Goal: Task Accomplishment & Management: Manage account settings

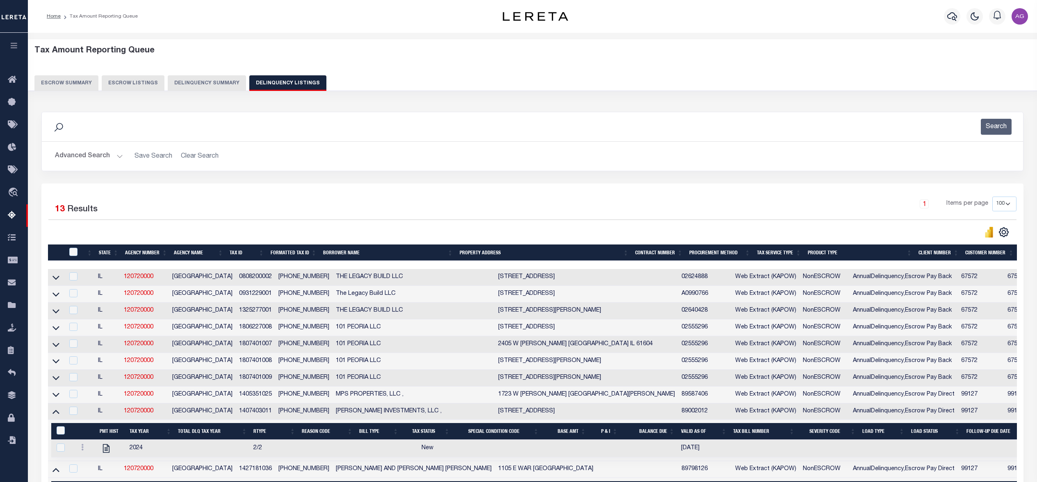
select select "100"
click at [217, 82] on button "Delinquency Summary" at bounding box center [207, 83] width 78 height 16
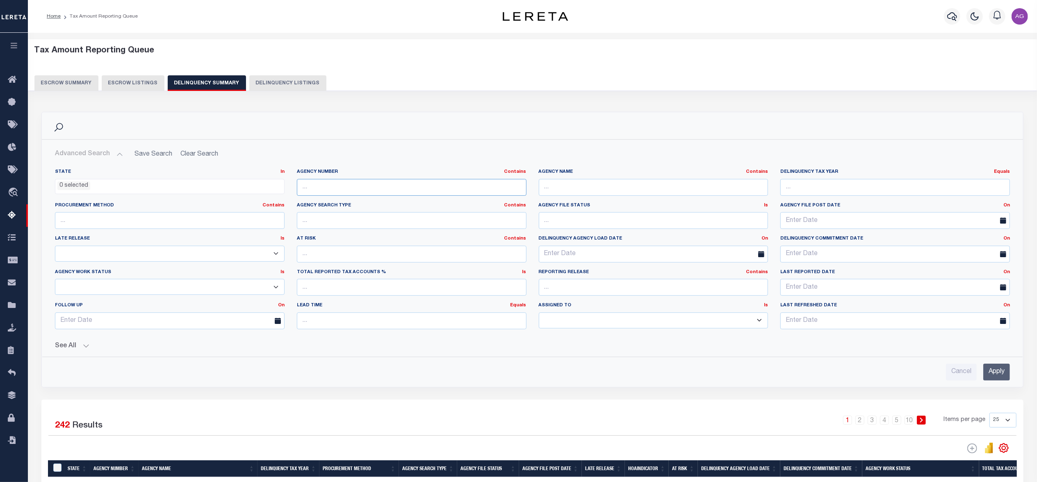
click at [341, 190] on input "text" at bounding box center [412, 187] width 230 height 17
paste input "340570000"
type input "340570000"
click at [996, 375] on input "Apply" at bounding box center [996, 372] width 27 height 17
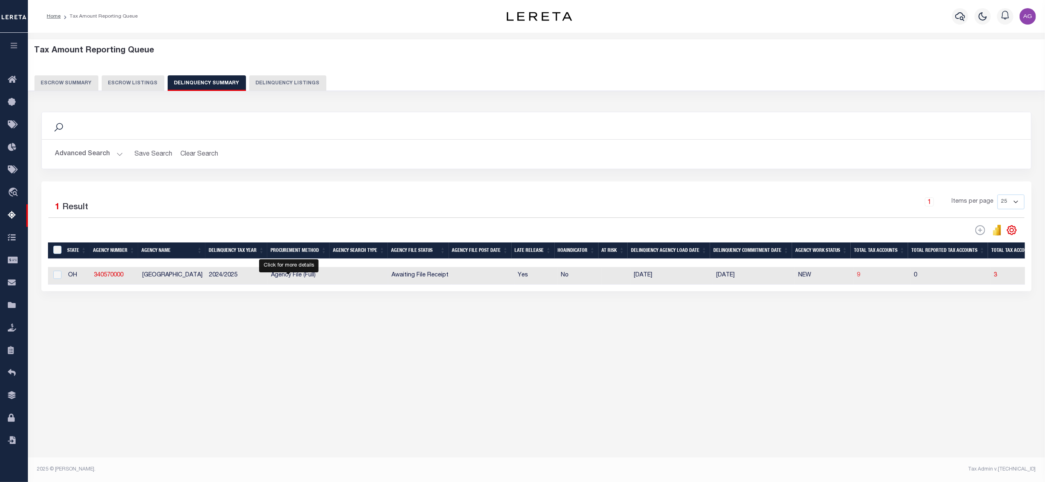
click at [857, 278] on span "9" at bounding box center [858, 276] width 3 height 6
select select "100"
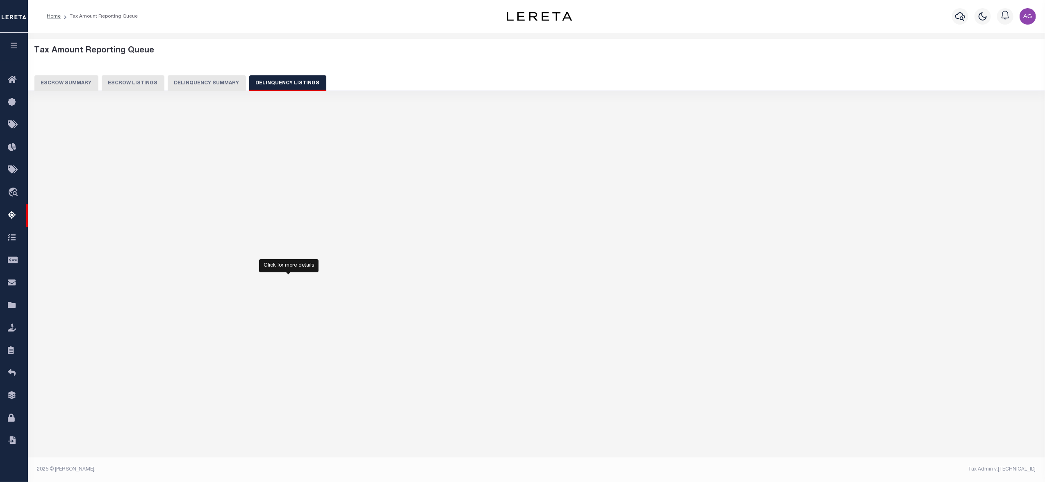
select select "100"
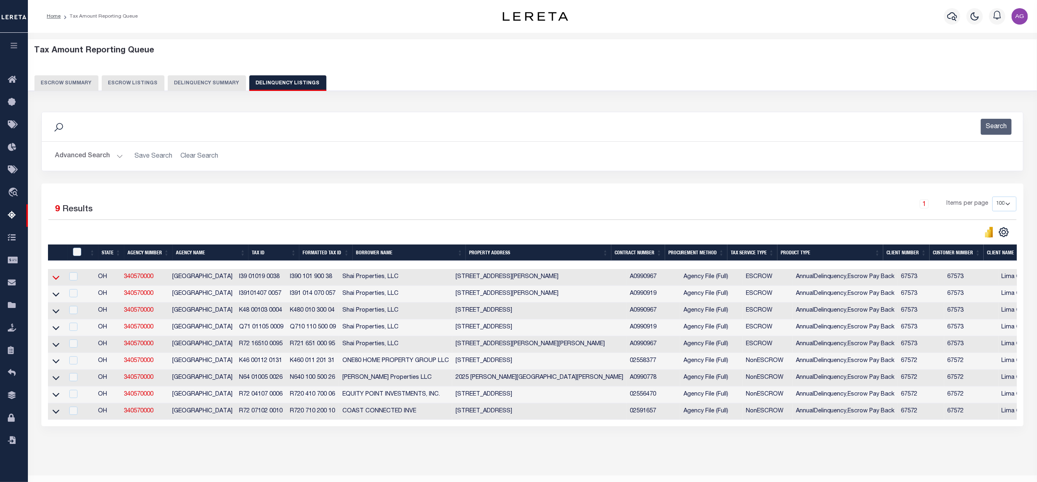
click at [55, 282] on icon at bounding box center [55, 277] width 7 height 9
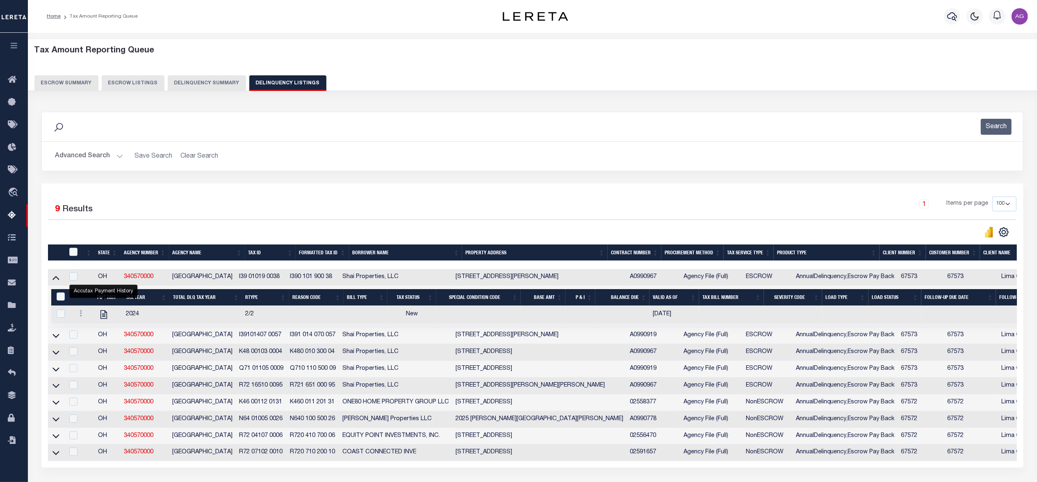
click at [55, 340] on icon at bounding box center [55, 336] width 7 height 9
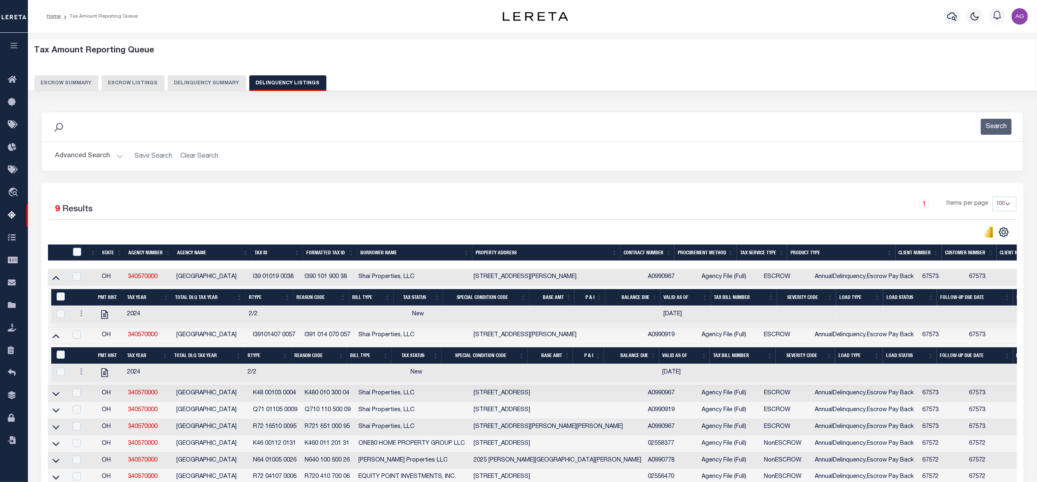
click at [207, 84] on button "Delinquency Summary" at bounding box center [207, 83] width 78 height 16
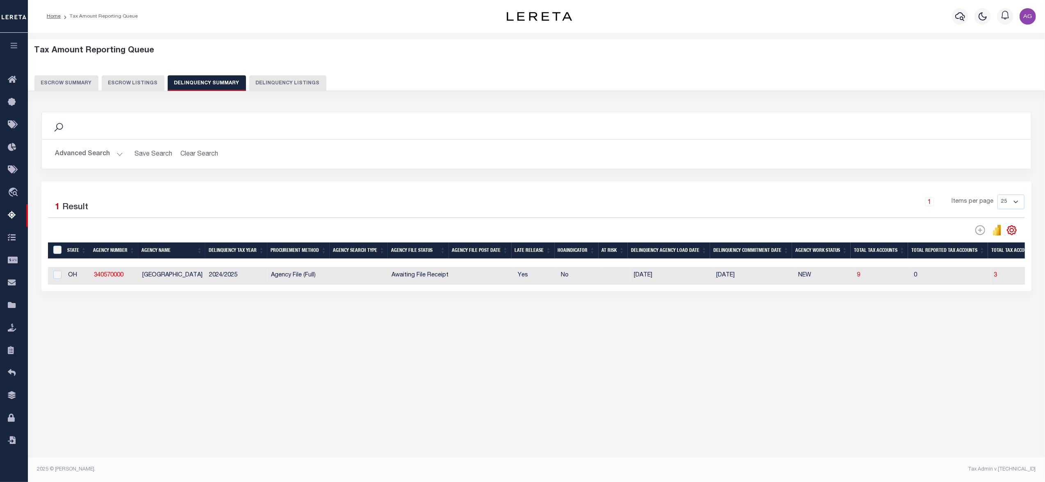
click at [85, 155] on button "Advanced Search" at bounding box center [89, 154] width 68 height 16
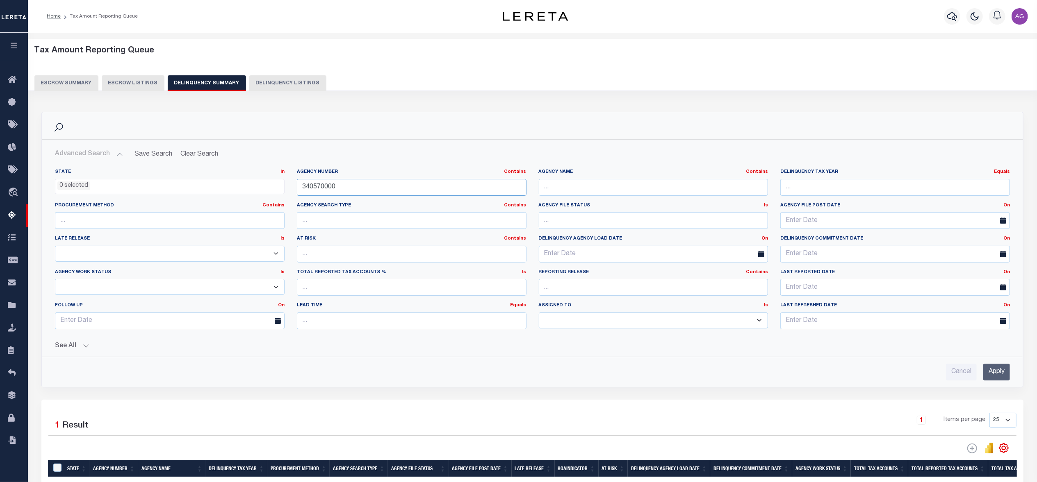
drag, startPoint x: 362, startPoint y: 189, endPoint x: 271, endPoint y: 182, distance: 91.3
click at [271, 182] on div "State In In AK AL AR AZ CA CO CT DC DE FL GA GU HI IA ID IL IN KS KY LA MA MD M…" at bounding box center [532, 252] width 967 height 167
paste input "70020211"
type input "370020211"
click at [987, 369] on input "Apply" at bounding box center [996, 372] width 27 height 17
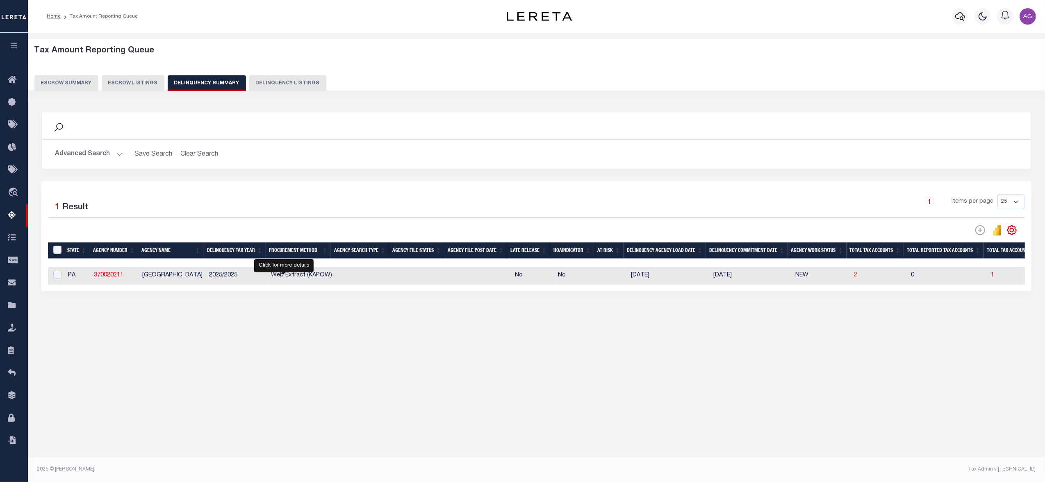
click at [854, 278] on span "2" at bounding box center [855, 276] width 3 height 6
select select "100"
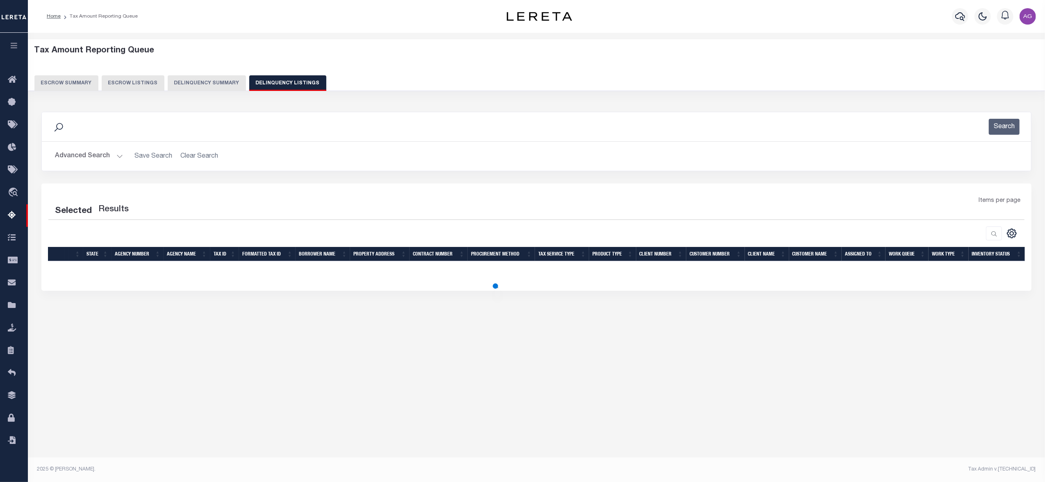
select select "100"
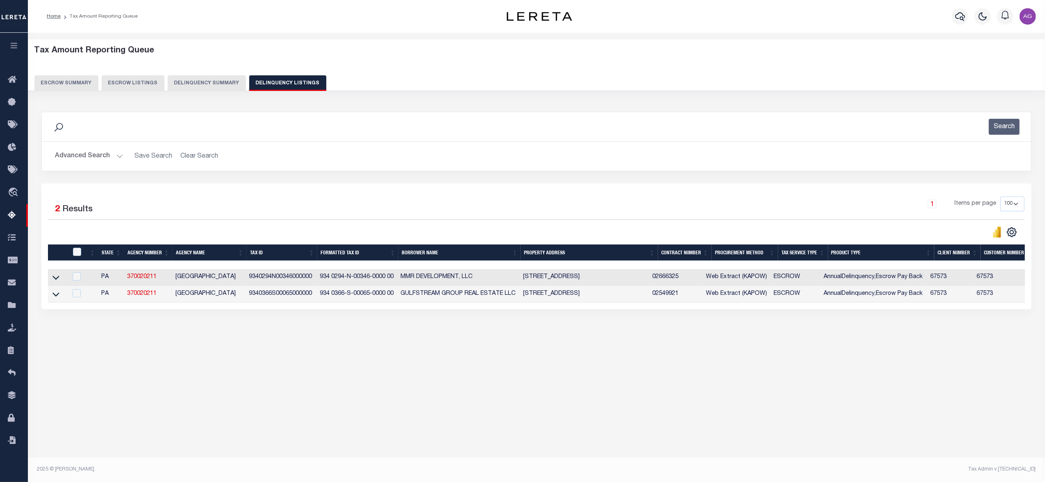
click at [59, 280] on link at bounding box center [55, 277] width 9 height 6
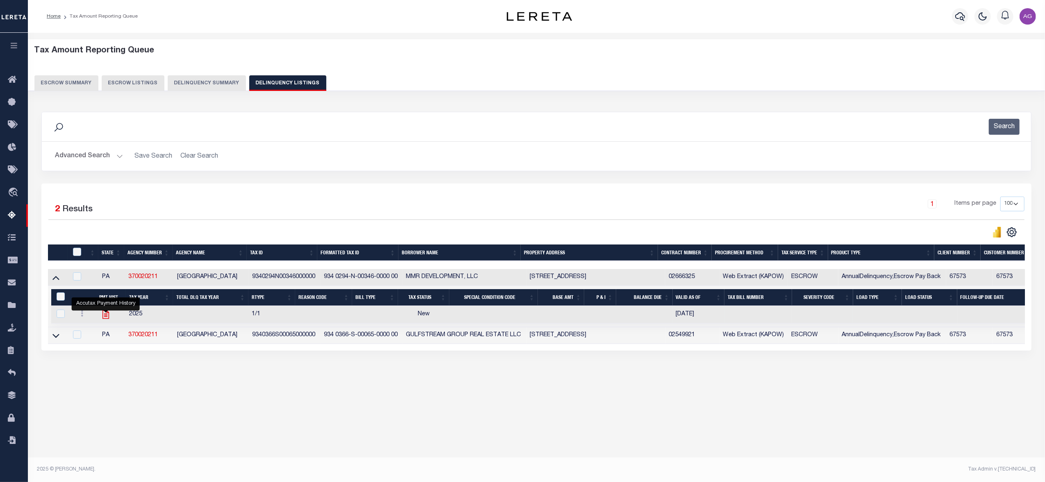
click at [107, 316] on icon "" at bounding box center [105, 315] width 7 height 9
checkbox input "true"
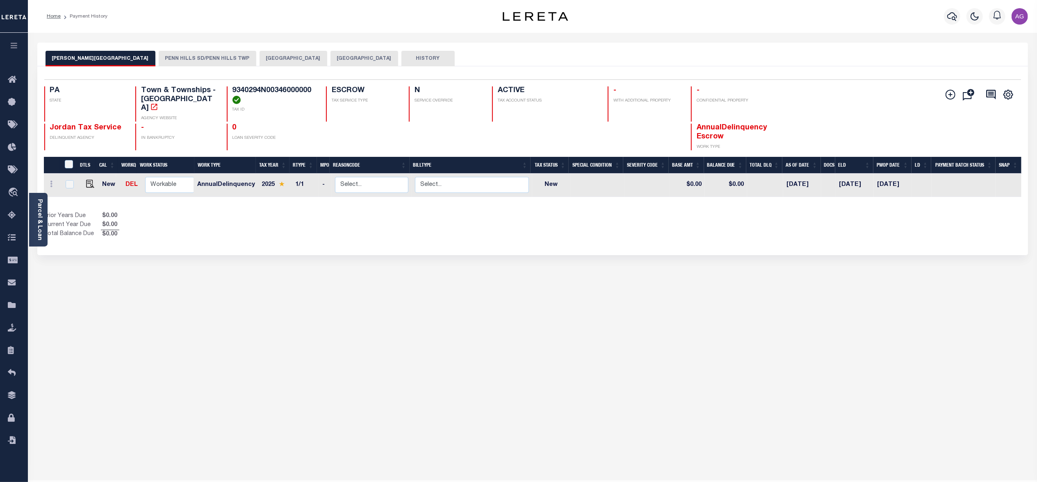
click at [259, 61] on button "[GEOGRAPHIC_DATA]" at bounding box center [293, 59] width 68 height 16
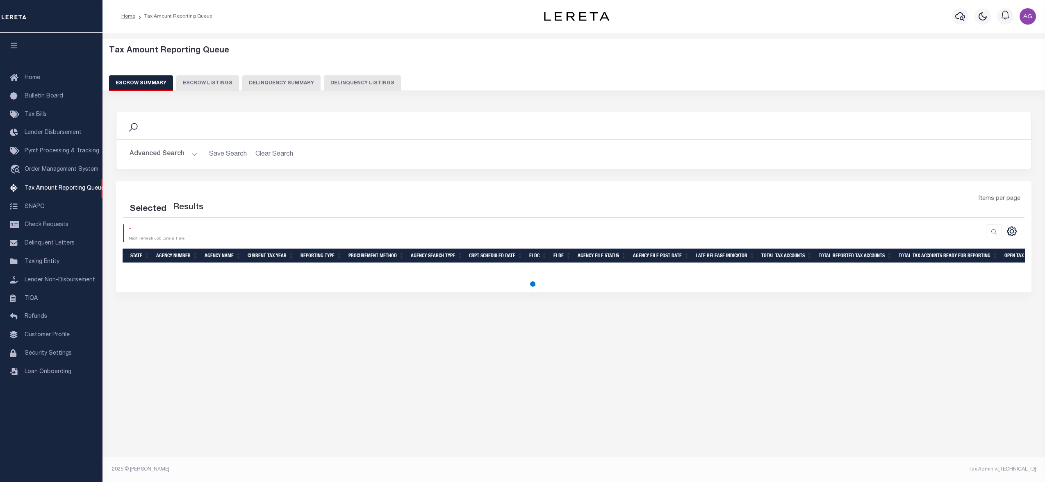
select select
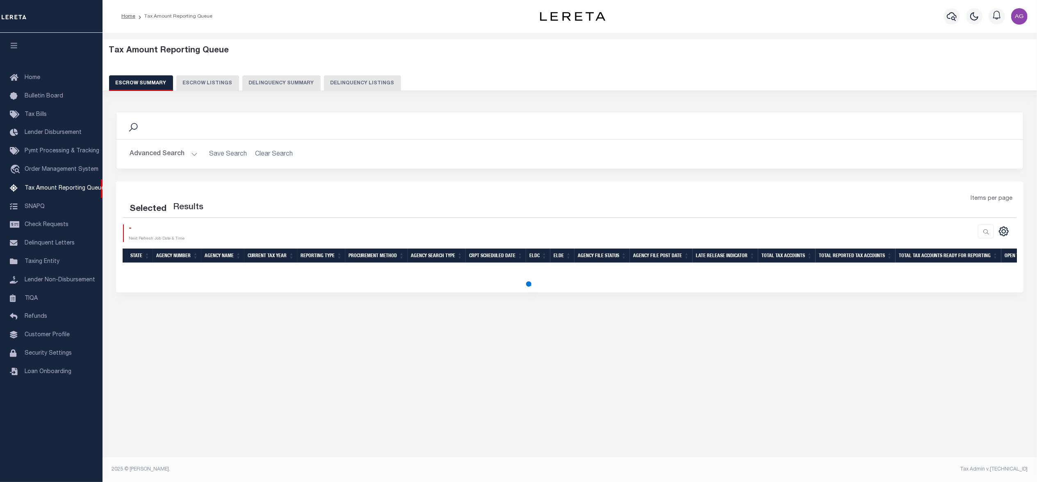
select select
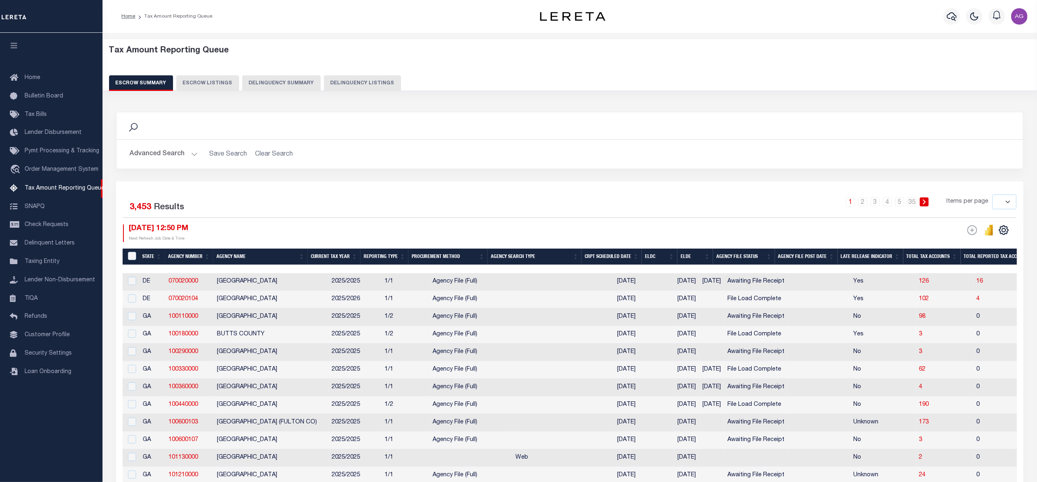
click at [261, 88] on button "Delinquency Summary" at bounding box center [281, 83] width 78 height 16
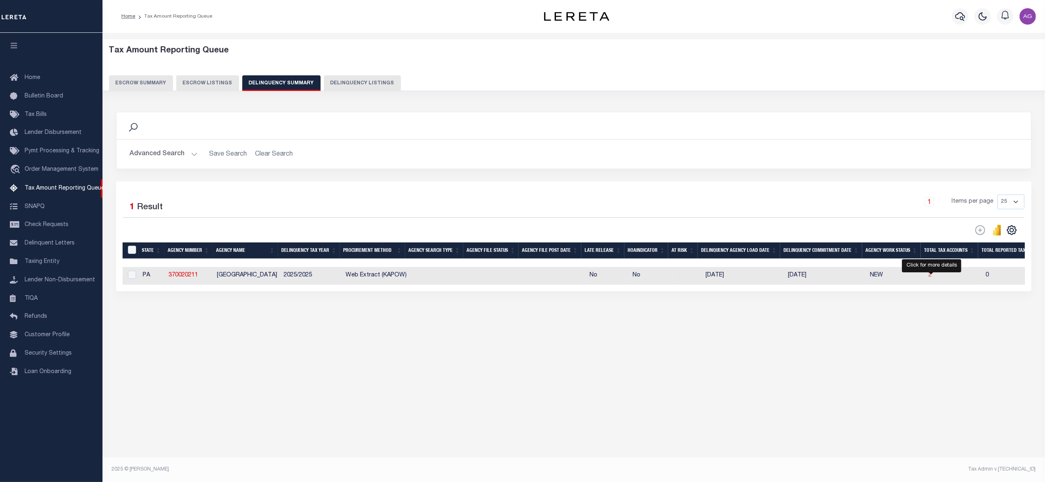
click at [932, 276] on span "2" at bounding box center [929, 276] width 3 height 6
select select "100"
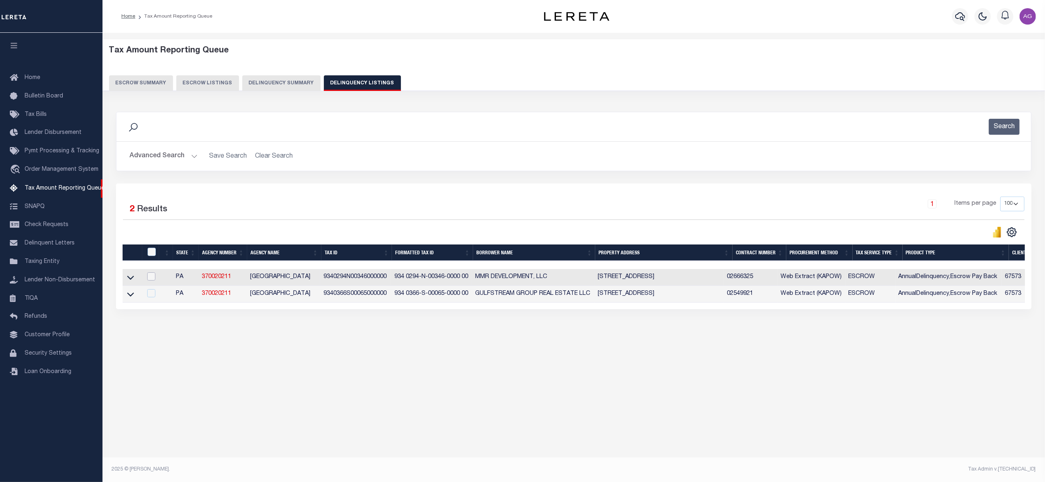
click at [149, 279] on input "checkbox" at bounding box center [151, 277] width 8 height 8
checkbox input "true"
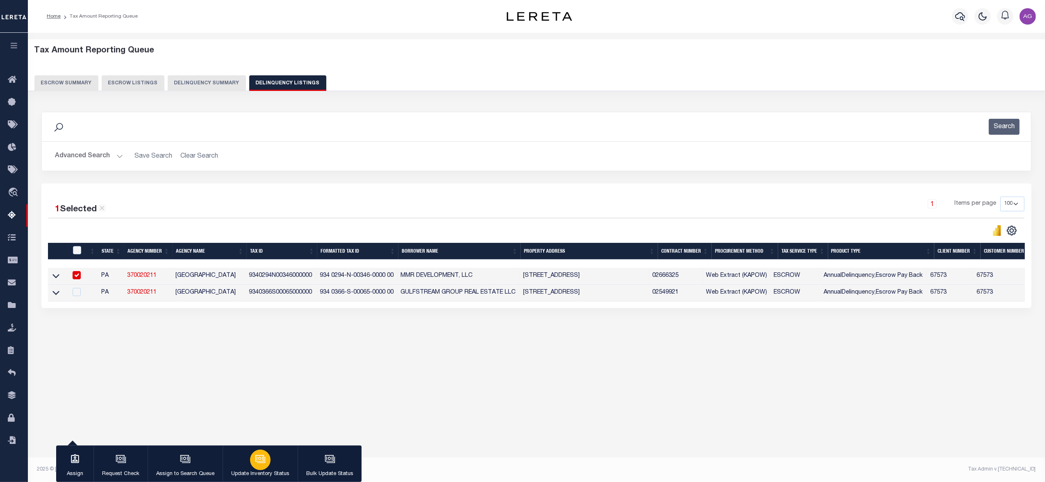
click at [263, 450] on button "Update Inventory Status" at bounding box center [260, 464] width 75 height 37
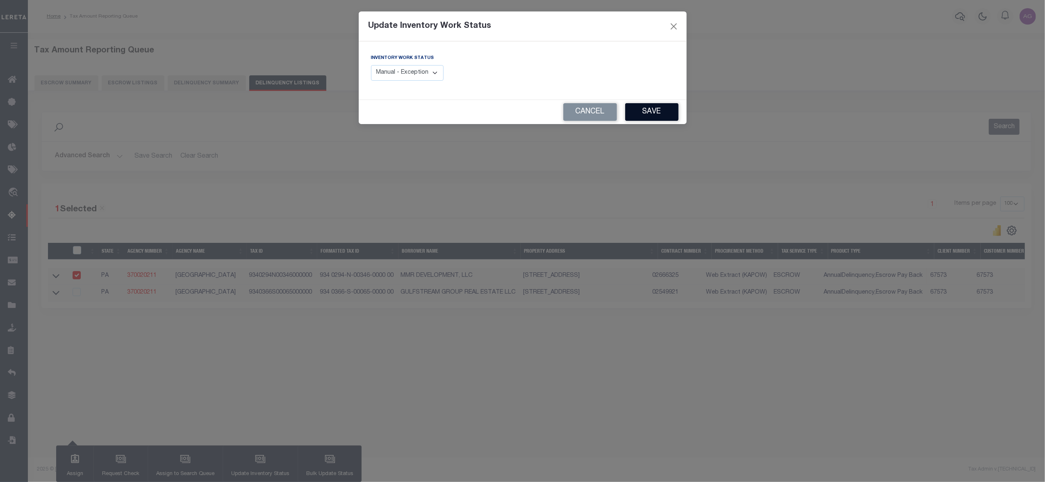
click at [662, 109] on button "Save" at bounding box center [651, 112] width 53 height 18
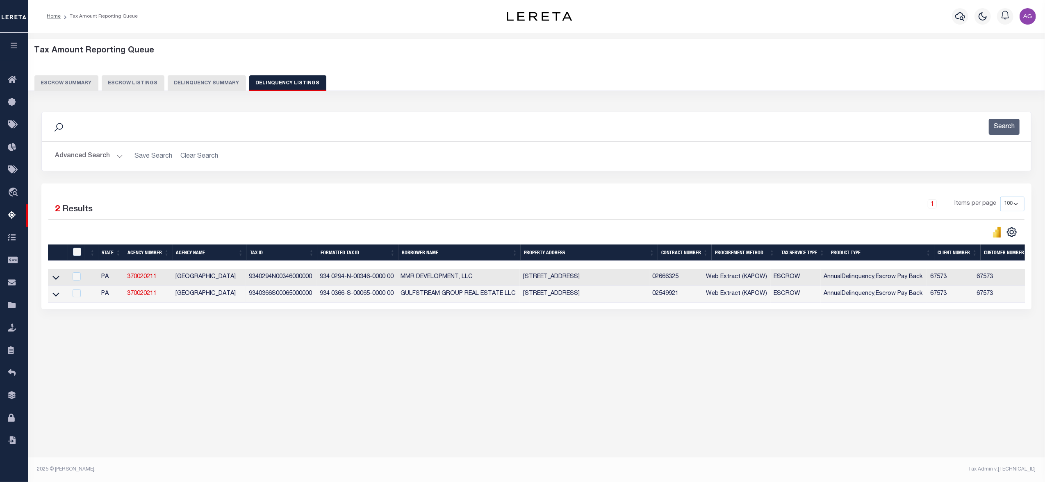
click at [458, 374] on div "Tax Amount Reporting Queue Escrow Summary Escrow Listings" at bounding box center [536, 208] width 1017 height 350
click at [55, 299] on icon at bounding box center [55, 294] width 7 height 9
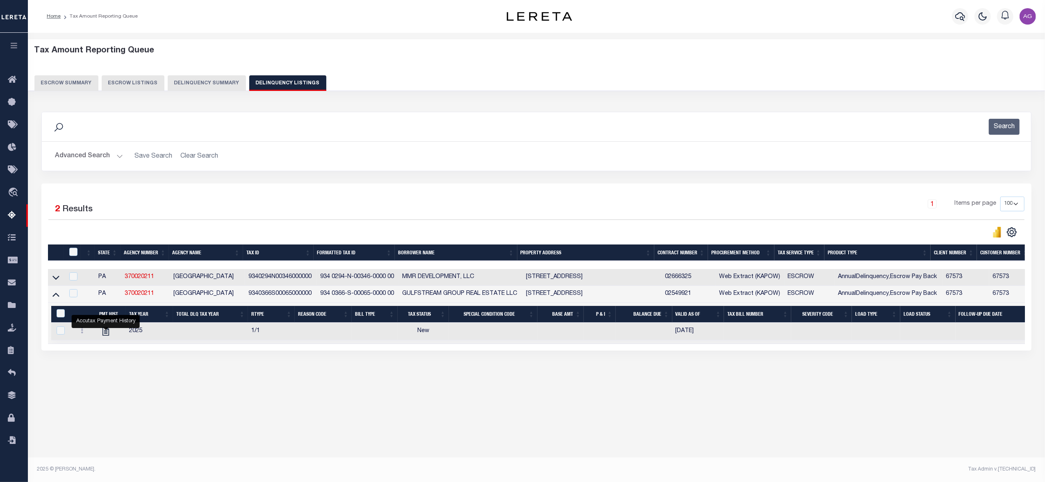
click at [55, 275] on td at bounding box center [56, 277] width 16 height 17
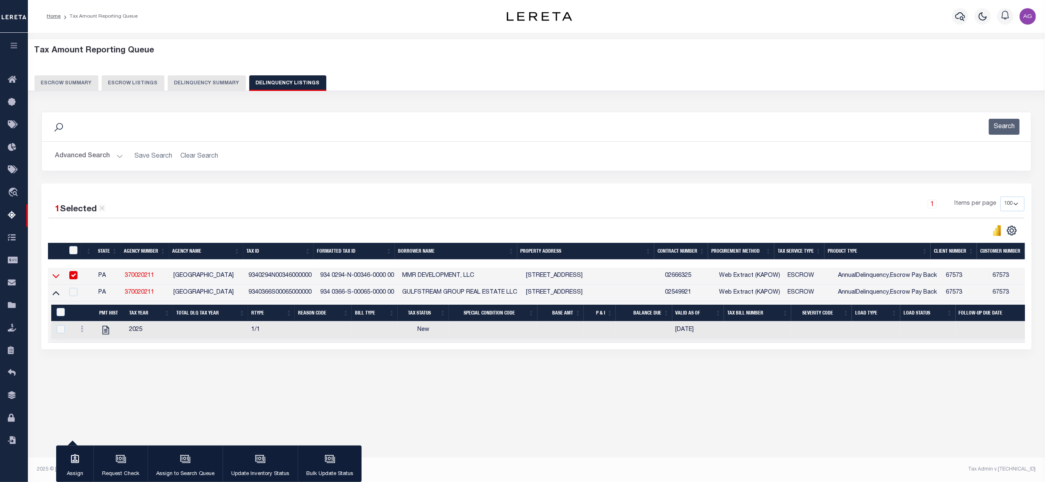
click at [55, 278] on icon at bounding box center [55, 276] width 7 height 9
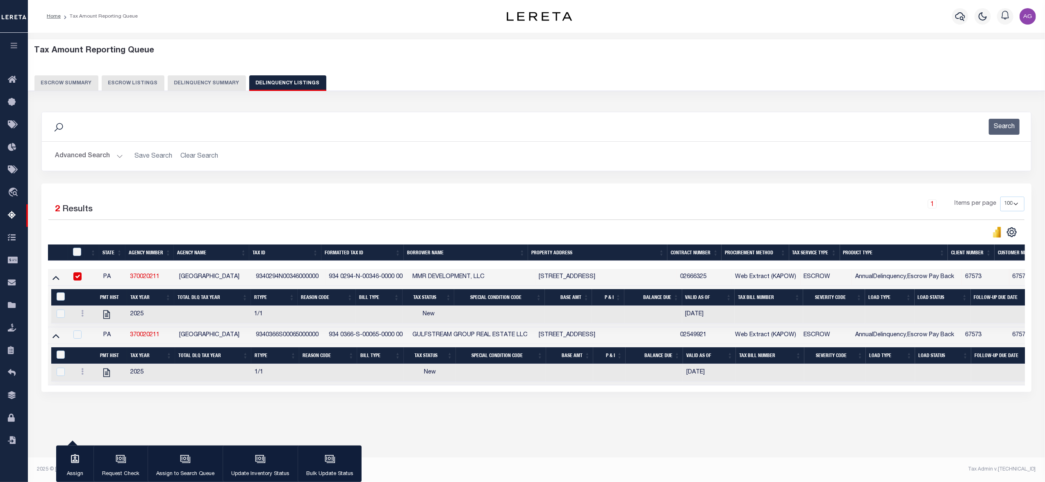
click at [79, 280] on input "checkbox" at bounding box center [77, 277] width 8 height 8
checkbox input "false"
